Goal: Find specific page/section: Find specific page/section

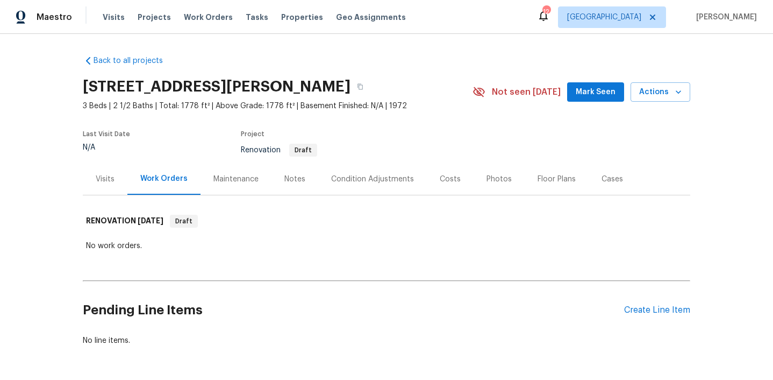
click at [105, 180] on div "Visits" at bounding box center [105, 179] width 19 height 11
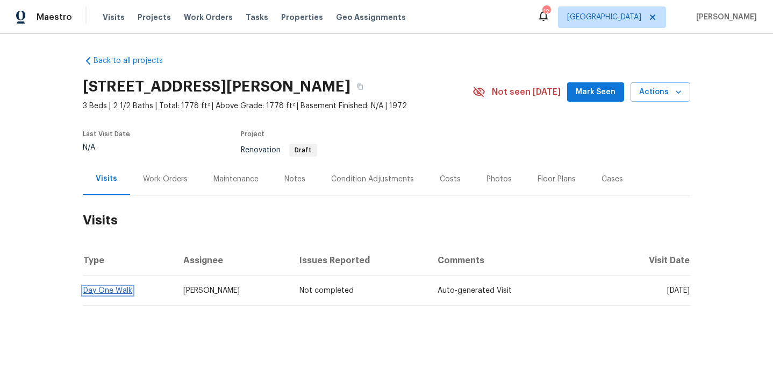
click at [123, 290] on link "Day One Walk" at bounding box center [107, 291] width 49 height 8
